Goal: Task Accomplishment & Management: Manage account settings

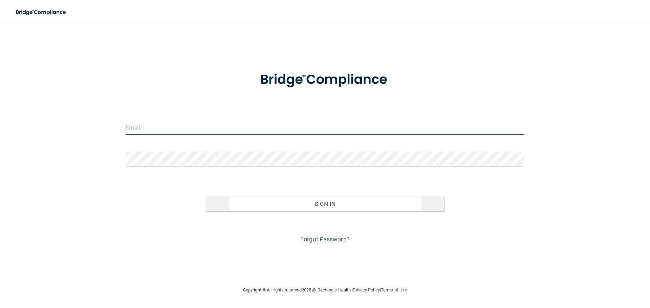
type input "[PERSON_NAME][EMAIL_ADDRESS][DOMAIN_NAME]"
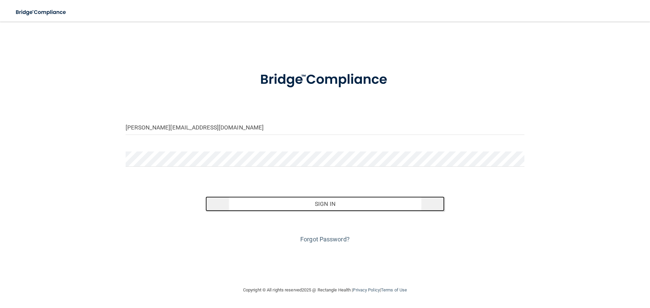
click at [329, 204] on button "Sign In" at bounding box center [324, 204] width 239 height 15
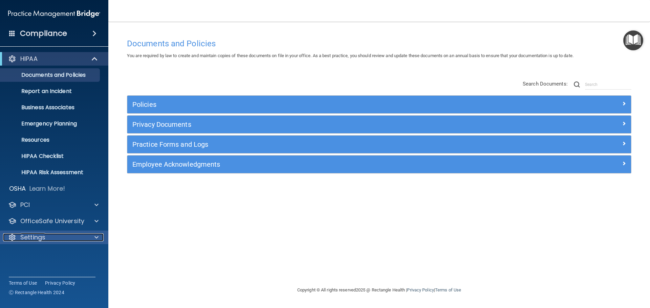
click at [38, 238] on p "Settings" at bounding box center [32, 238] width 25 height 8
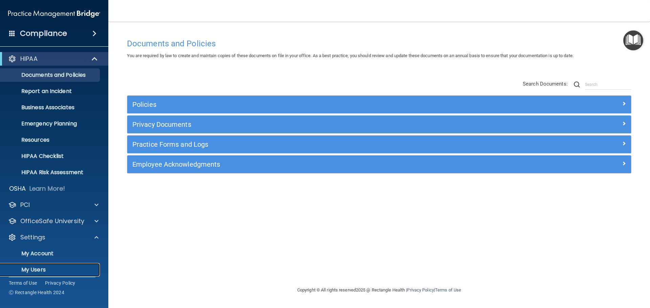
click at [36, 270] on p "My Users" at bounding box center [50, 270] width 92 height 7
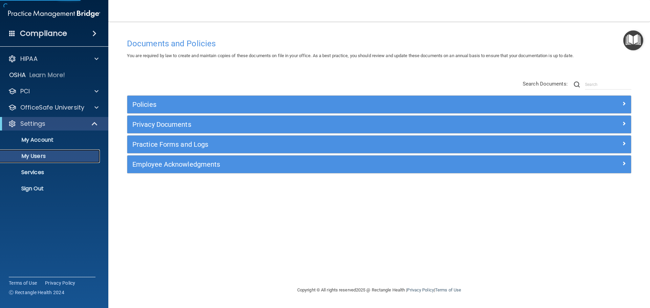
select select "20"
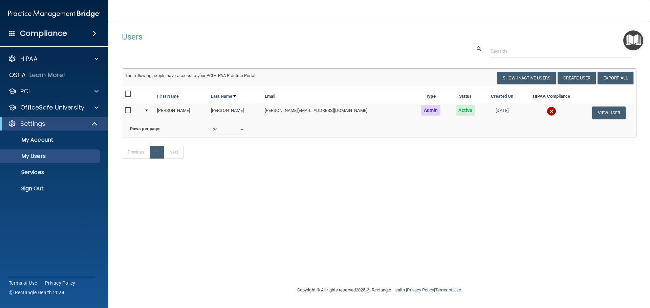
click at [148, 111] on div at bounding box center [146, 111] width 3 height 2
